Goal: Information Seeking & Learning: Learn about a topic

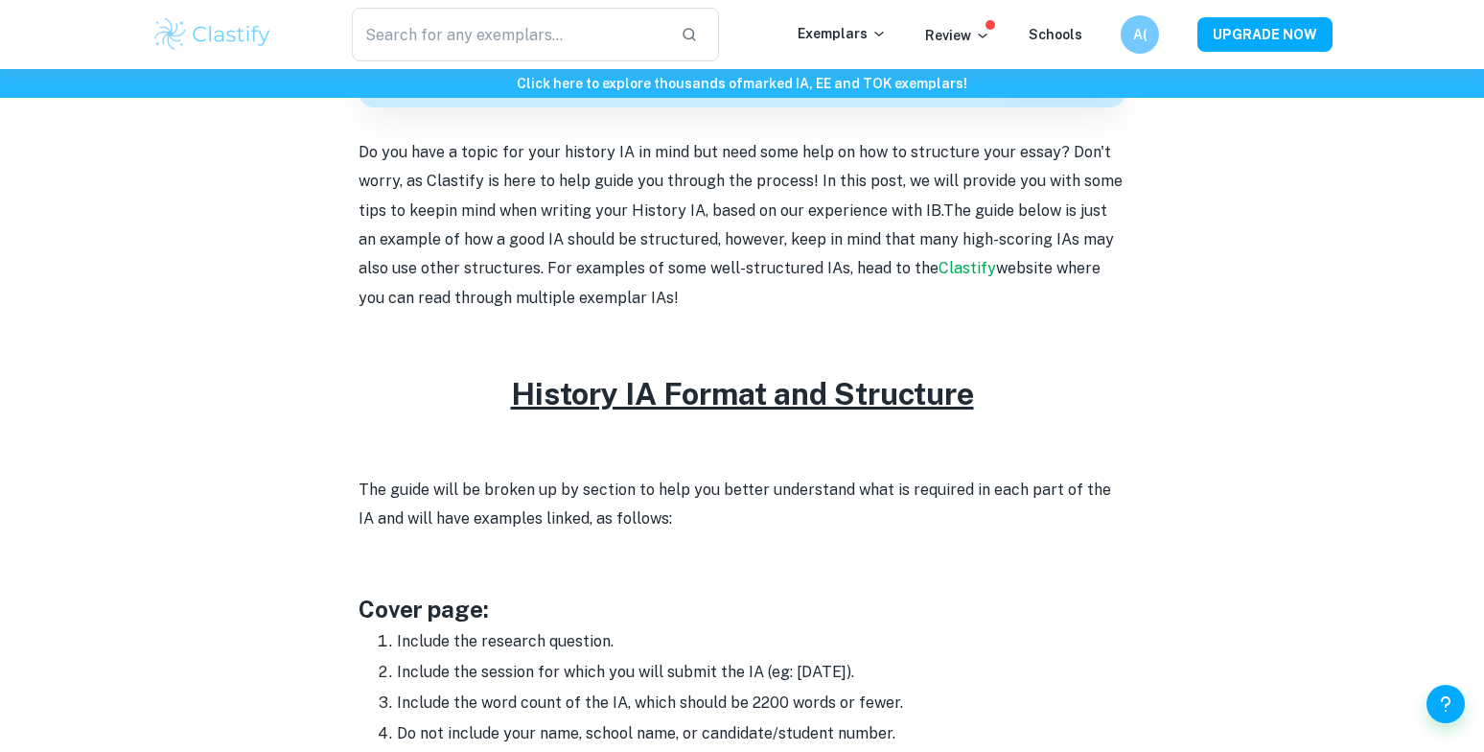
scroll to position [1021, 0]
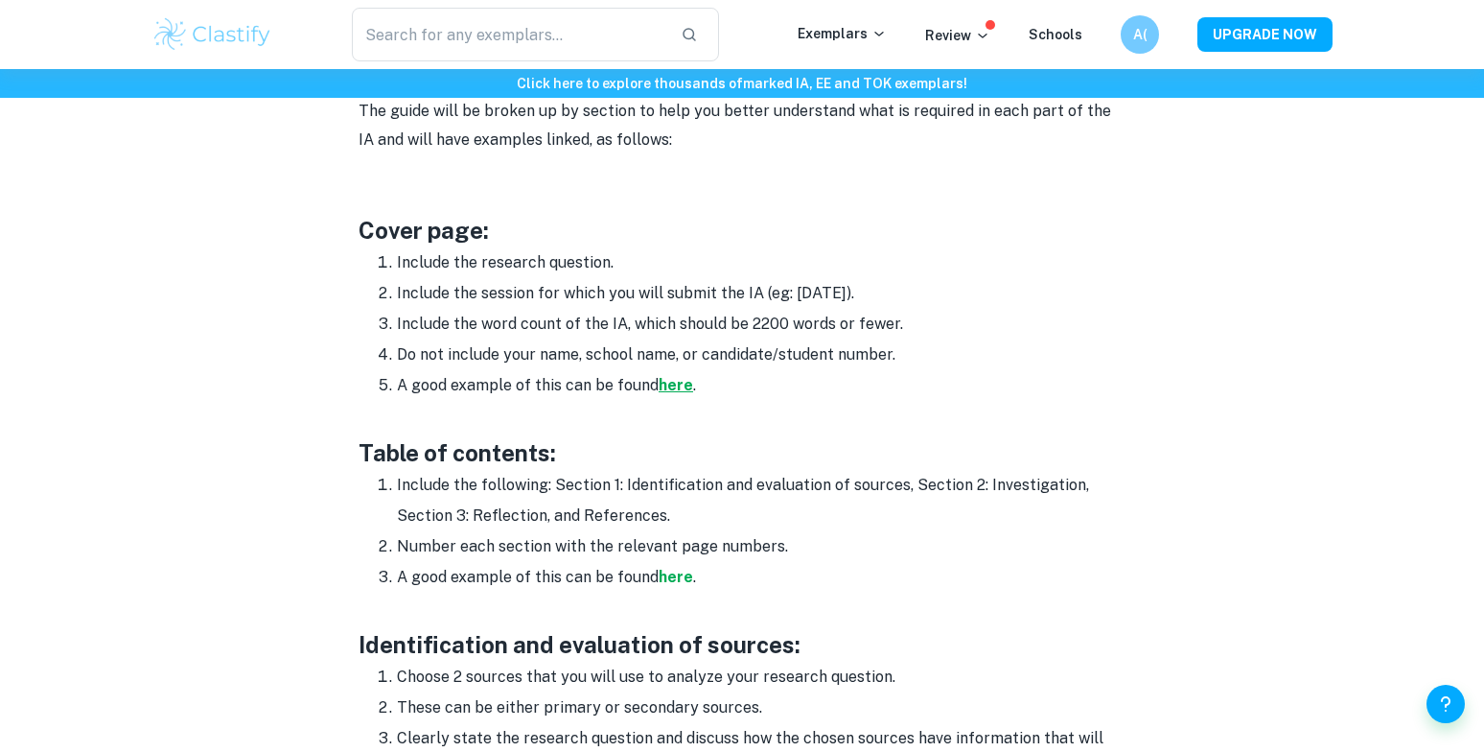
click at [677, 386] on strong "here" at bounding box center [676, 385] width 35 height 18
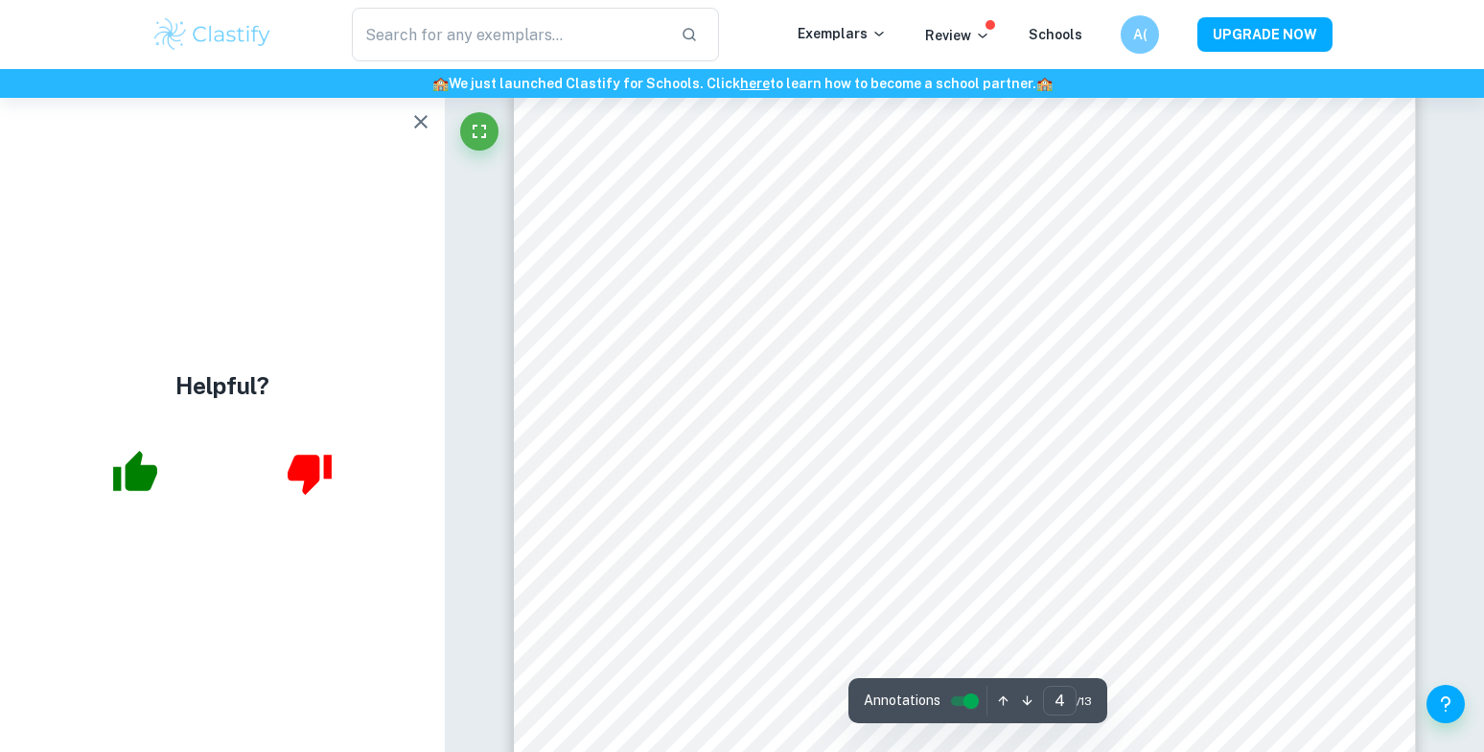
scroll to position [5364, 0]
type input "5"
